Goal: Task Accomplishment & Management: Complete application form

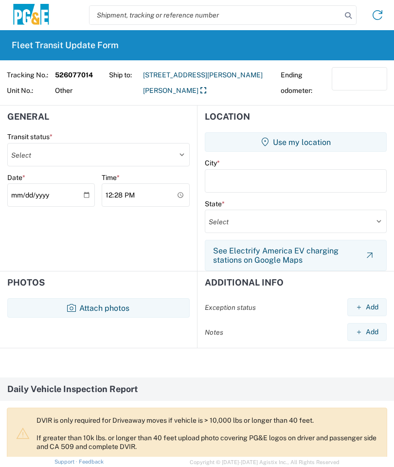
click at [154, 196] on input "12:28" at bounding box center [146, 194] width 88 height 23
type input "06:28"
click at [89, 305] on button "Attach photos" at bounding box center [98, 307] width 182 height 19
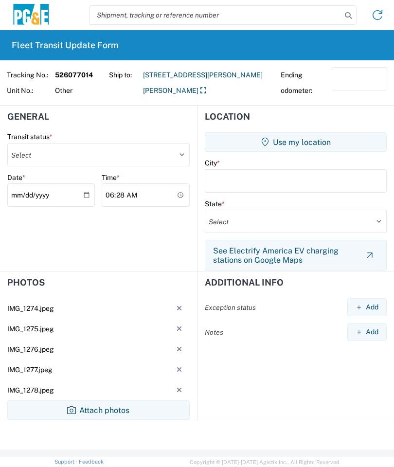
click at [177, 149] on select "Select Delivered Picked Up" at bounding box center [98, 154] width 182 height 23
select select "PICKEDUP"
click at [290, 140] on button "Use my location" at bounding box center [296, 141] width 182 height 19
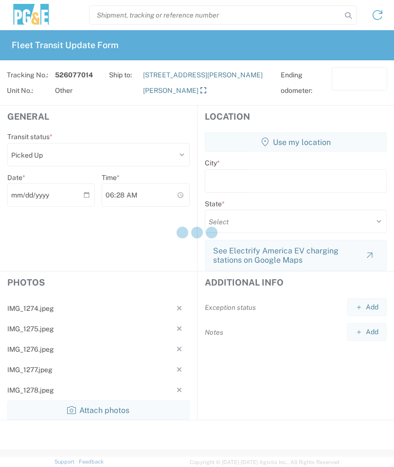
type input "[GEOGRAPHIC_DATA]"
select select "CA"
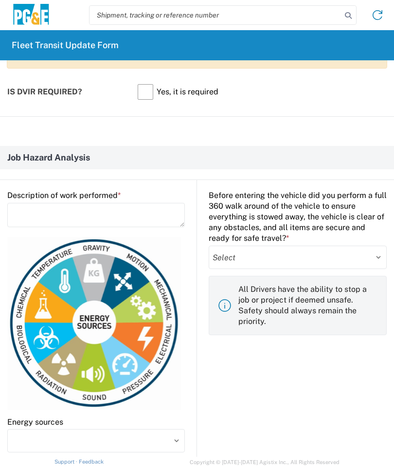
scroll to position [442, 0]
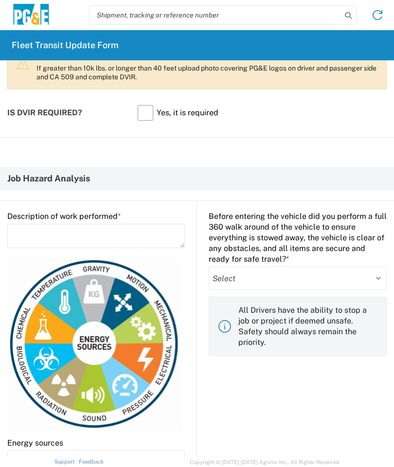
click at [375, 275] on select "Select Yes No" at bounding box center [298, 277] width 178 height 23
select select "yes"
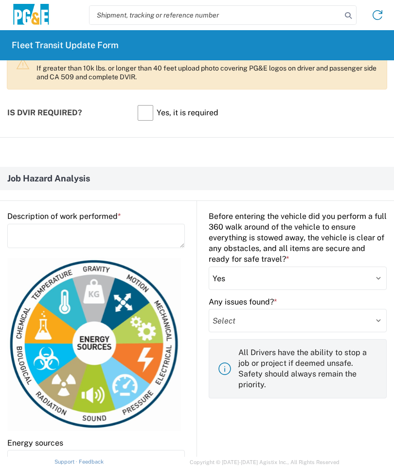
click at [297, 320] on select "Select Yes No" at bounding box center [298, 320] width 178 height 23
select select "no"
click at [24, 236] on textarea at bounding box center [95, 236] width 177 height 24
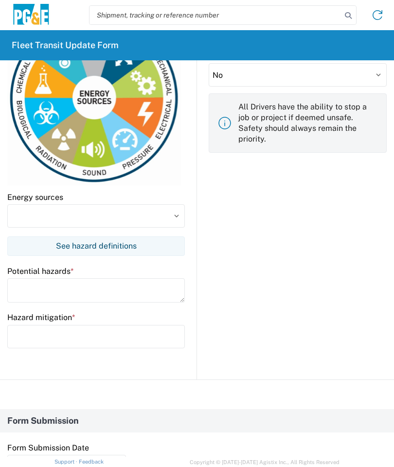
scroll to position [700, 0]
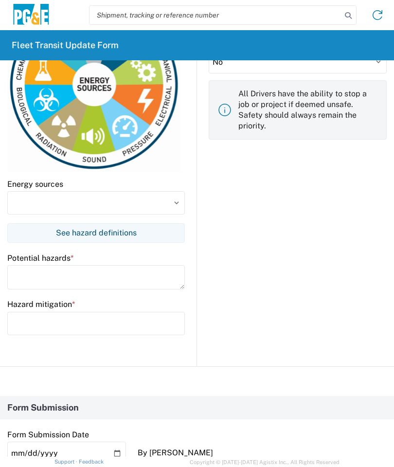
type textarea "Load equipment"
click at [21, 203] on input at bounding box center [95, 202] width 177 height 23
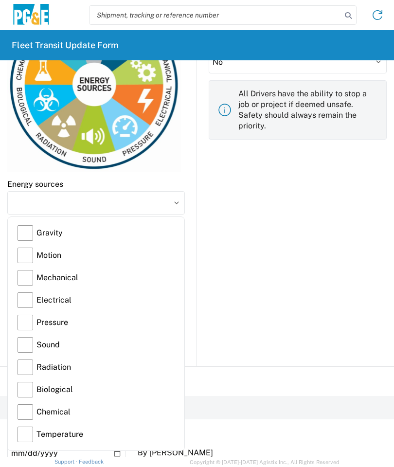
click at [28, 231] on label "Gravity" at bounding box center [96, 233] width 157 height 22
click at [0, 0] on input "Gravity" at bounding box center [0, 0] width 0 height 0
click at [25, 258] on label "Motion" at bounding box center [96, 255] width 157 height 22
click at [0, 0] on input "Motion" at bounding box center [0, 0] width 0 height 0
click at [28, 281] on label "Mechanical" at bounding box center [96, 277] width 157 height 22
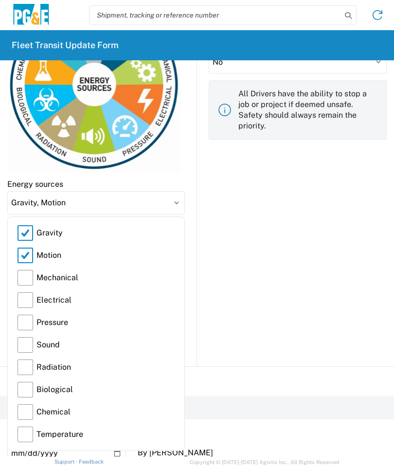
click at [0, 0] on input "Mechanical" at bounding box center [0, 0] width 0 height 0
type input "Gravity, Motion, Mechanical"
click at [177, 206] on input "Gravity, Motion, Mechanical" at bounding box center [95, 202] width 177 height 23
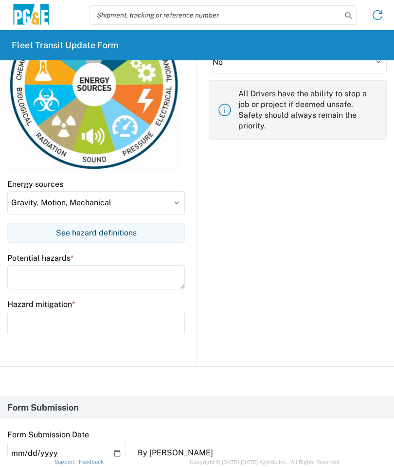
click at [60, 274] on textarea at bounding box center [95, 277] width 177 height 24
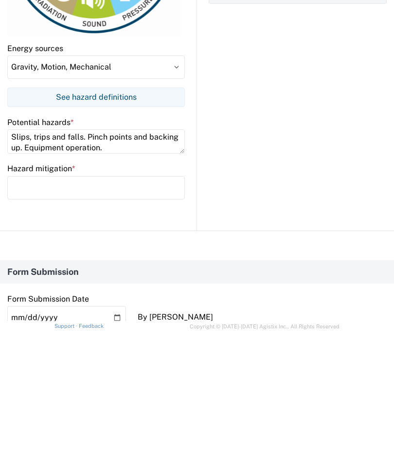
type textarea "Slips, trips and falls. Pinch points and backing up. Equipment operation."
click at [32, 312] on input "text" at bounding box center [95, 323] width 177 height 23
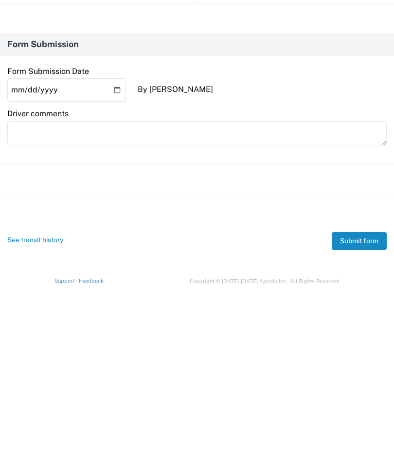
scroll to position [882, 0]
type input "3 points of contact, watch for uneven ground. Pay attention to hands when using…"
click at [362, 413] on button "Submit form" at bounding box center [359, 422] width 55 height 18
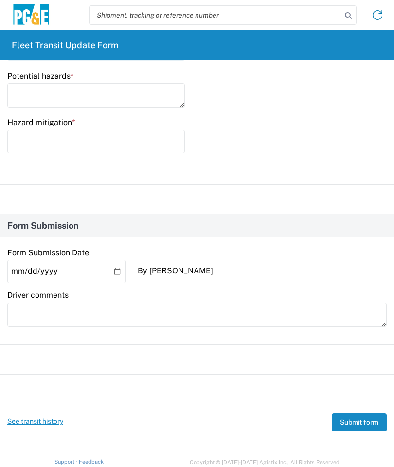
scroll to position [0, 0]
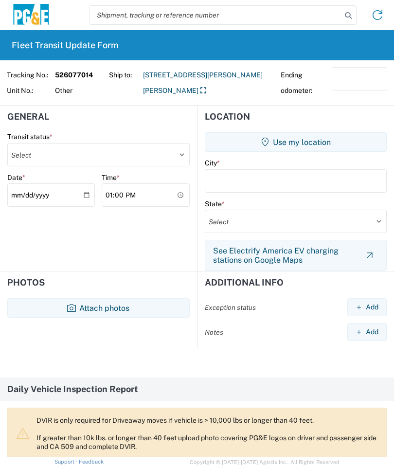
click at [180, 151] on select "Select Delivered Picked Up" at bounding box center [98, 154] width 182 height 23
select select "DELIVRED"
click at [303, 142] on button "Use my location" at bounding box center [296, 141] width 182 height 19
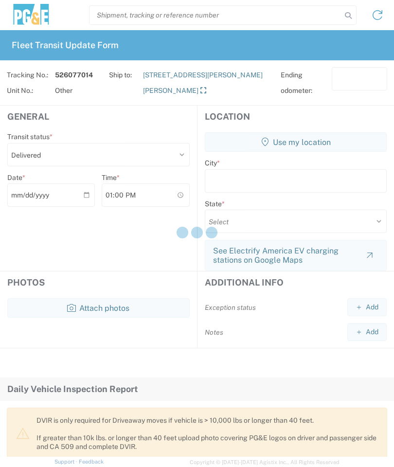
type input "[GEOGRAPHIC_DATA]"
select select "CA"
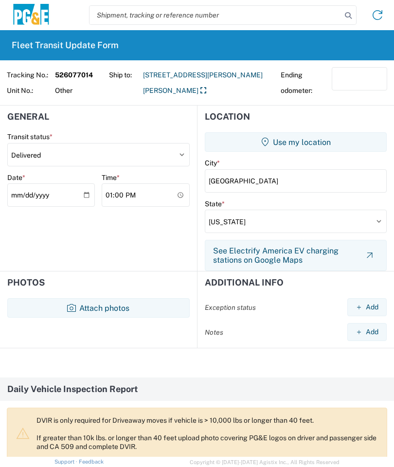
click at [128, 304] on button "Attach photos" at bounding box center [98, 307] width 182 height 19
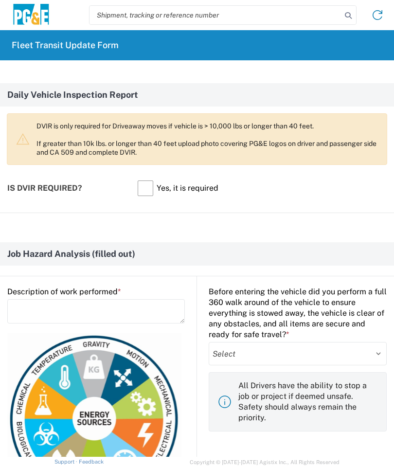
scroll to position [371, 0]
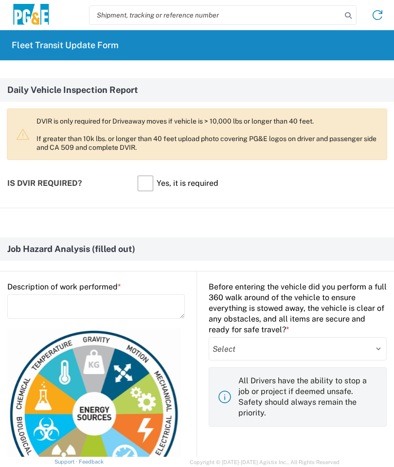
click at [27, 305] on textarea at bounding box center [95, 306] width 177 height 24
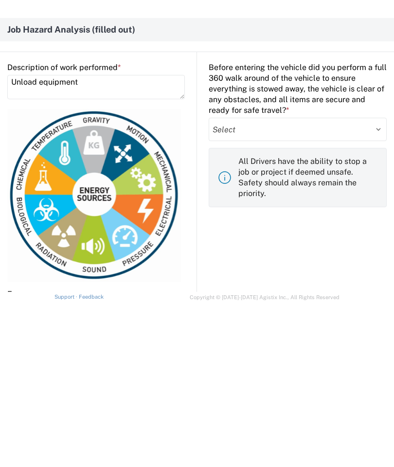
scroll to position [476, 0]
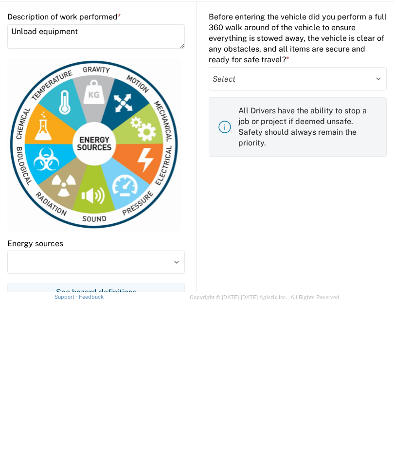
type textarea "Unload equipment"
click at [309, 232] on select "Select Yes No" at bounding box center [298, 243] width 178 height 23
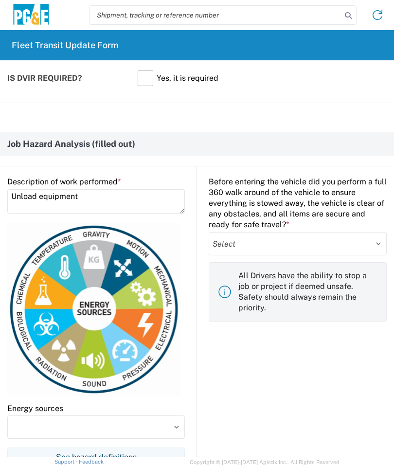
click at [241, 242] on select "Select Yes No" at bounding box center [298, 243] width 178 height 23
select select "yes"
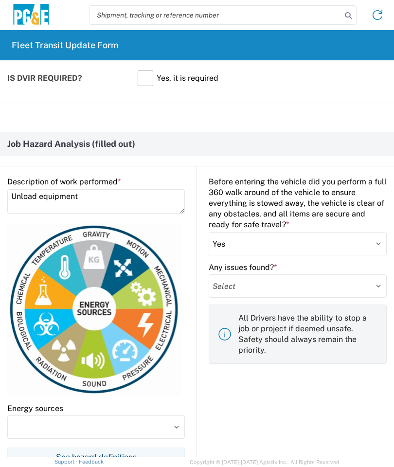
click at [242, 286] on select "Select Yes No" at bounding box center [298, 285] width 178 height 23
select select "no"
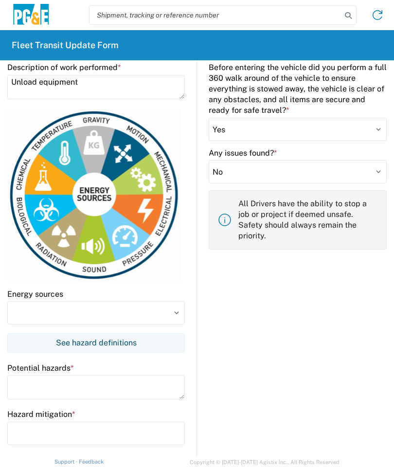
scroll to position [640, 0]
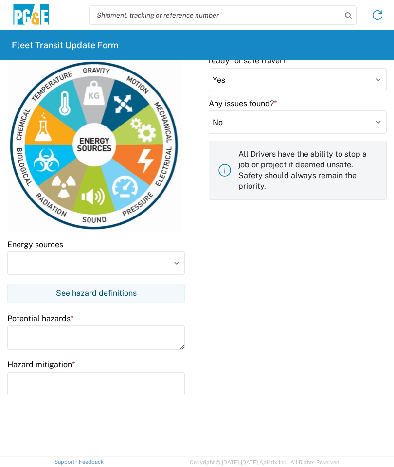
click at [160, 261] on input at bounding box center [95, 262] width 177 height 23
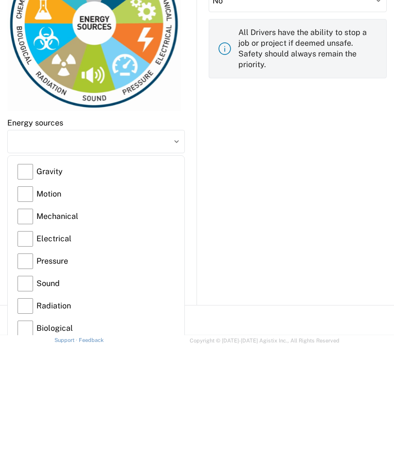
click at [27, 282] on label "Gravity" at bounding box center [96, 293] width 157 height 22
click at [0, 0] on input "Gravity" at bounding box center [0, 0] width 0 height 0
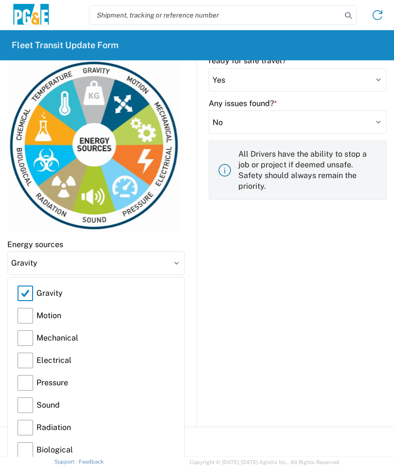
click at [21, 318] on label "Motion" at bounding box center [96, 315] width 157 height 22
click at [0, 0] on input "Motion" at bounding box center [0, 0] width 0 height 0
click at [24, 339] on label "Mechanical" at bounding box center [96, 338] width 157 height 22
click at [0, 0] on input "Mechanical" at bounding box center [0, 0] width 0 height 0
type input "Gravity, Motion, Mechanical"
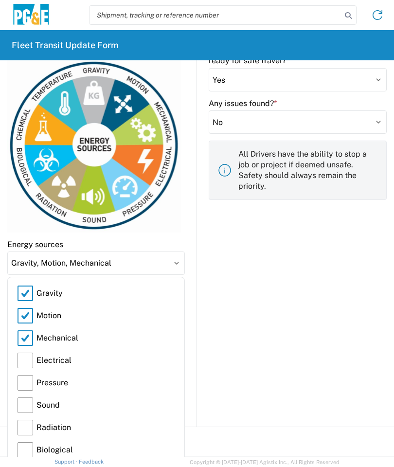
click at [178, 264] on input "Gravity, Motion, Mechanical" at bounding box center [95, 262] width 177 height 23
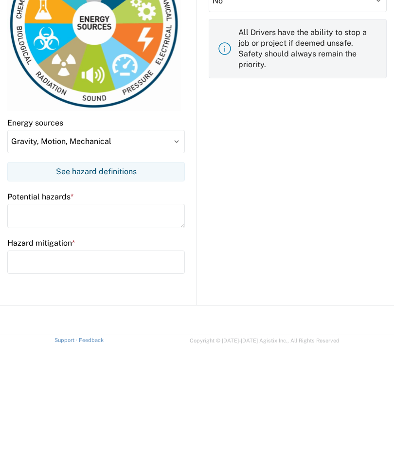
click at [20, 325] on textarea at bounding box center [95, 337] width 177 height 24
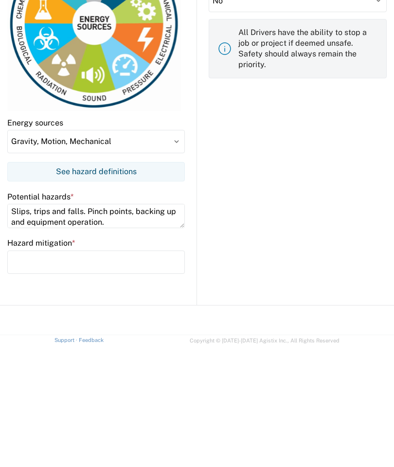
type textarea "Slips, trips and falls. Pinch points, backing up and equipment operation."
click at [19, 372] on input "text" at bounding box center [95, 383] width 177 height 23
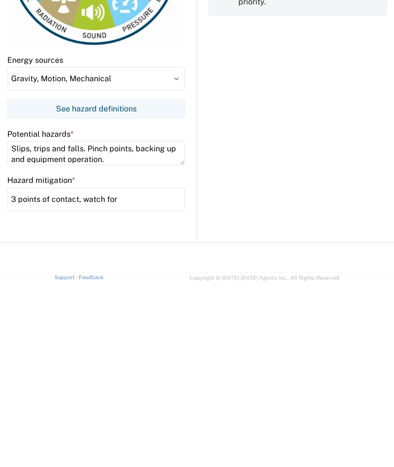
click at [166, 372] on input "3 points of contact, watch for" at bounding box center [95, 383] width 177 height 23
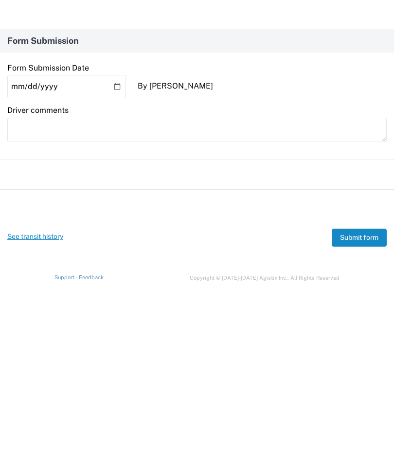
scroll to position [882, 0]
type input "3 points of contact, watch for uneven ground. Pay attention to hands when using…"
click at [365, 413] on button "Submit form" at bounding box center [359, 422] width 55 height 18
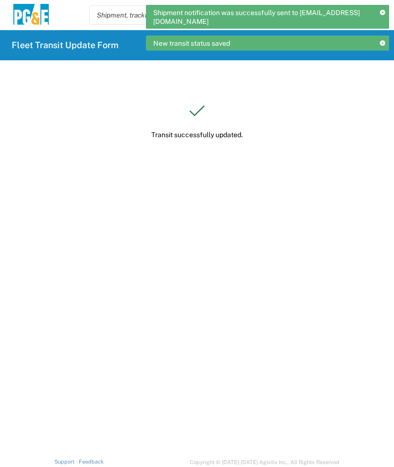
scroll to position [0, 0]
